Goal: Obtain resource: Download file/media

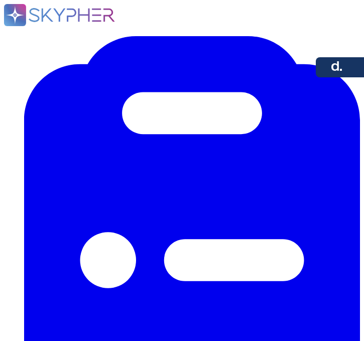
type textarea "[PERSON_NAME] has provided global payroll services since [DATE], giving us 7 ye…"
type textarea "Yes. [PERSON_NAME] supports payroll operations across 130+ countries with in-co…"
type textarea "Yes. [PERSON_NAME] offers Employer of Record (EoR) services in countries where …"
type textarea "[PERSON_NAME] supports full-time, part-time, contractors, and executives throug…"
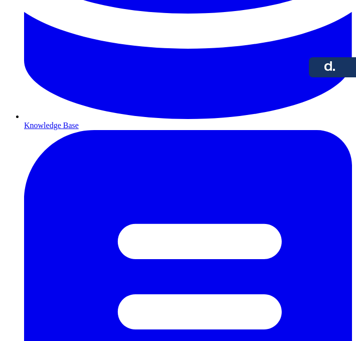
scroll to position [743, 0]
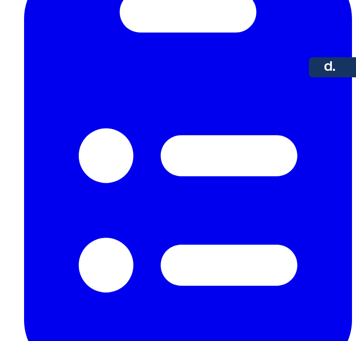
scroll to position [100, 0]
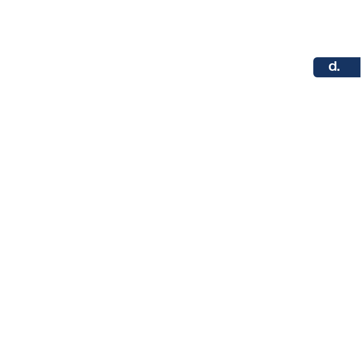
scroll to position [0, 0]
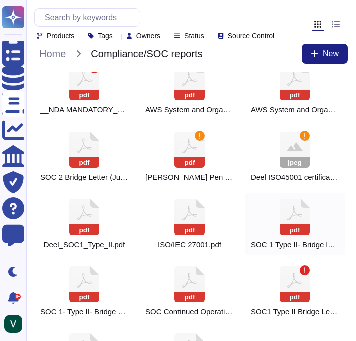
scroll to position [85, 0]
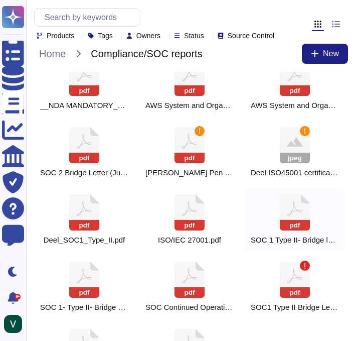
click at [295, 229] on icon at bounding box center [295, 212] width 30 height 36
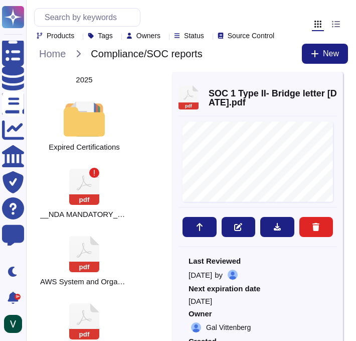
scroll to position [29, 0]
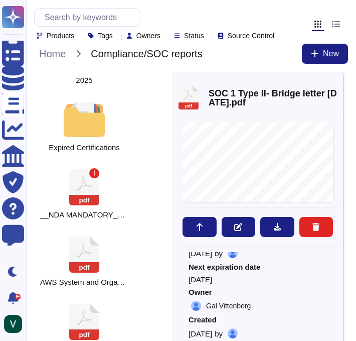
click at [337, 82] on icon at bounding box center [337, 82] width 0 height 0
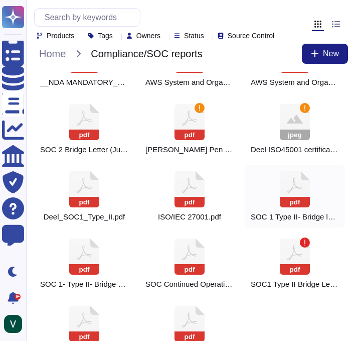
click at [290, 207] on rect at bounding box center [295, 202] width 30 height 11
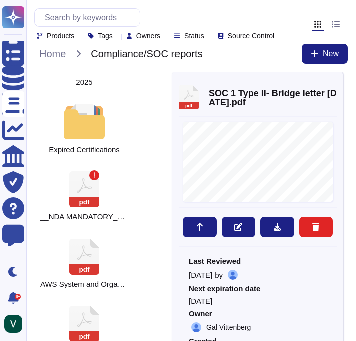
click at [329, 96] on div "pdf SOC 1 Type II- Bridge letter Dec 2024.pdf" at bounding box center [258, 97] width 159 height 25
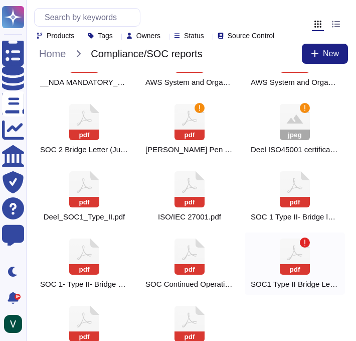
click at [303, 259] on icon at bounding box center [295, 256] width 30 height 36
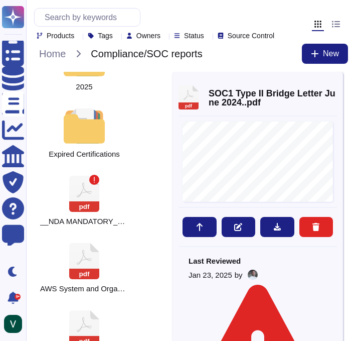
scroll to position [102, 0]
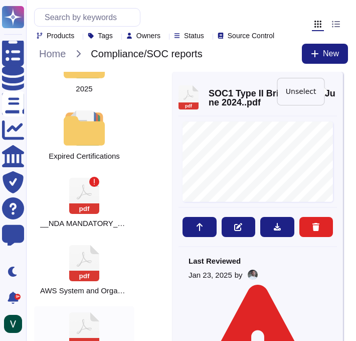
click at [337, 82] on icon at bounding box center [337, 82] width 0 height 0
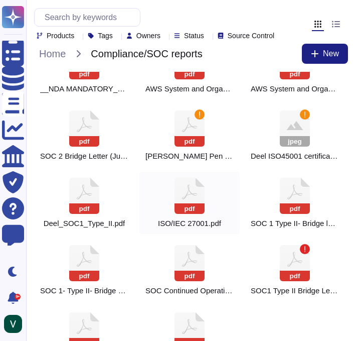
click at [187, 208] on icon at bounding box center [190, 196] width 30 height 36
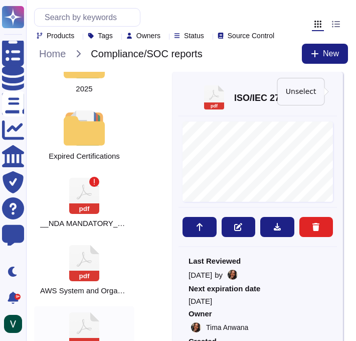
drag, startPoint x: 332, startPoint y: 87, endPoint x: 328, endPoint y: 91, distance: 5.3
click at [337, 85] on div at bounding box center [337, 82] width 0 height 8
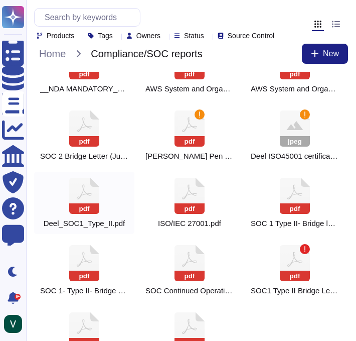
click at [87, 200] on icon at bounding box center [84, 196] width 30 height 36
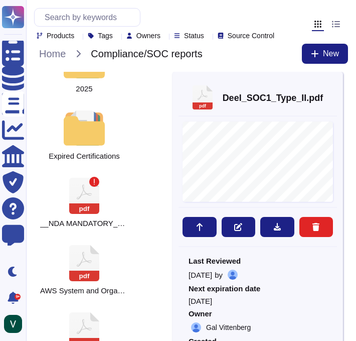
click at [337, 89] on div "pdf Deel_SOC1_Type_II.pdf 1 NOTICE: Report use and distribution limitation Kost…" at bounding box center [258, 213] width 171 height 282
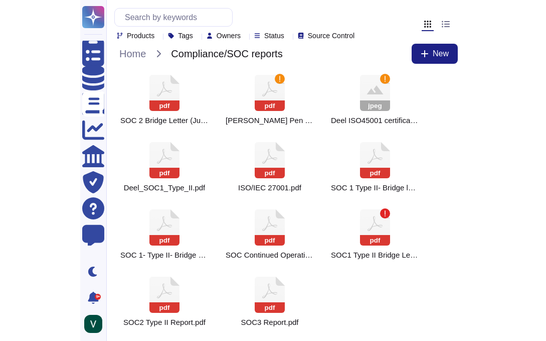
scroll to position [63, 0]
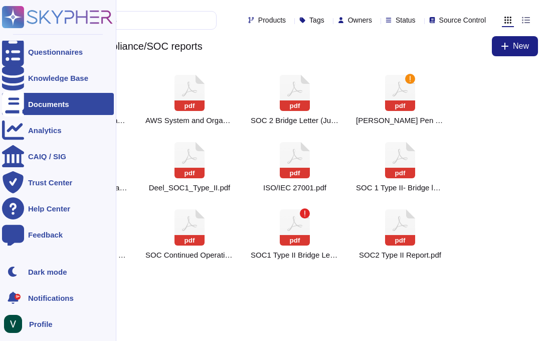
click at [18, 17] on icon at bounding box center [14, 18] width 20 height 20
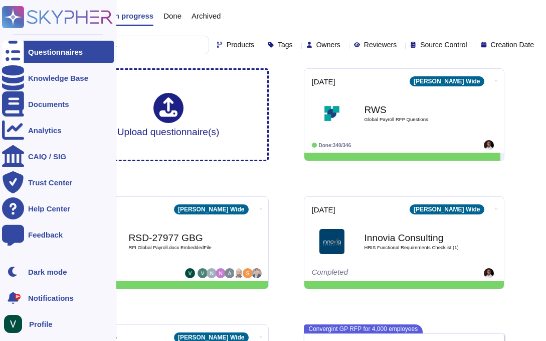
click at [14, 322] on img at bounding box center [13, 324] width 18 height 18
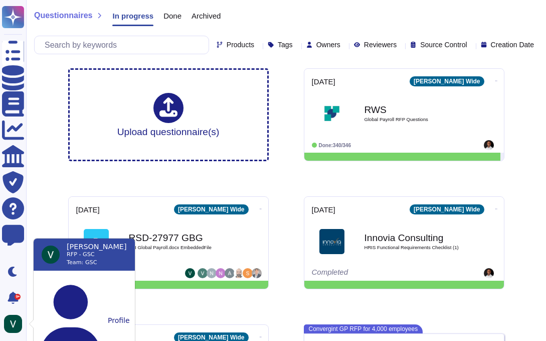
click at [51, 253] on img at bounding box center [51, 254] width 18 height 18
click at [71, 288] on button "Profile" at bounding box center [84, 319] width 101 height 83
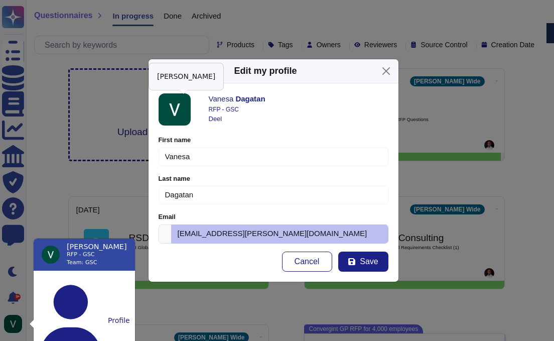
click at [177, 114] on img at bounding box center [175, 109] width 32 height 32
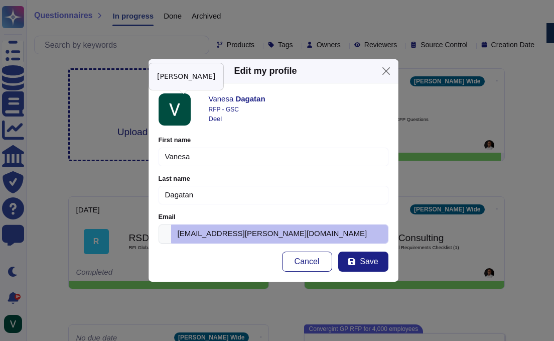
click at [180, 110] on img at bounding box center [175, 109] width 32 height 32
click at [229, 111] on div "RFP - GSC" at bounding box center [299, 109] width 180 height 9
drag, startPoint x: 237, startPoint y: 100, endPoint x: 180, endPoint y: 117, distance: 59.7
click at [237, 100] on strong "Dagatan" at bounding box center [250, 98] width 30 height 9
click at [169, 120] on img at bounding box center [175, 109] width 32 height 32
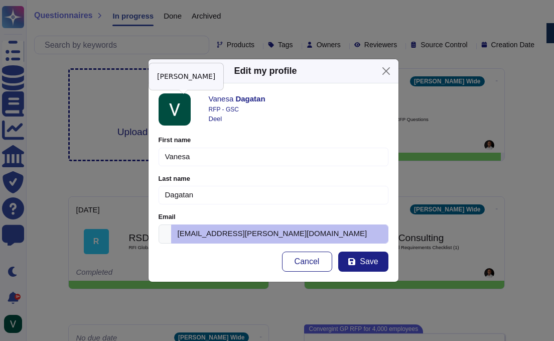
click at [167, 114] on img at bounding box center [175, 109] width 32 height 32
click at [171, 109] on img at bounding box center [175, 109] width 32 height 32
click at [220, 117] on div "Deel" at bounding box center [299, 119] width 180 height 10
click at [235, 93] on div "Vanesa Dagatan RFP - GSC Deel First name Vanesa Please fill this field Last nam…" at bounding box center [274, 182] width 250 height 198
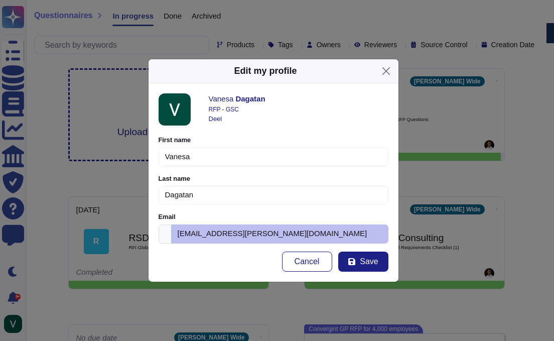
click at [182, 145] on div "First name Vanesa Please fill this field" at bounding box center [274, 150] width 230 height 30
click at [363, 69] on button "Close" at bounding box center [386, 71] width 16 height 16
